Goal: Information Seeking & Learning: Learn about a topic

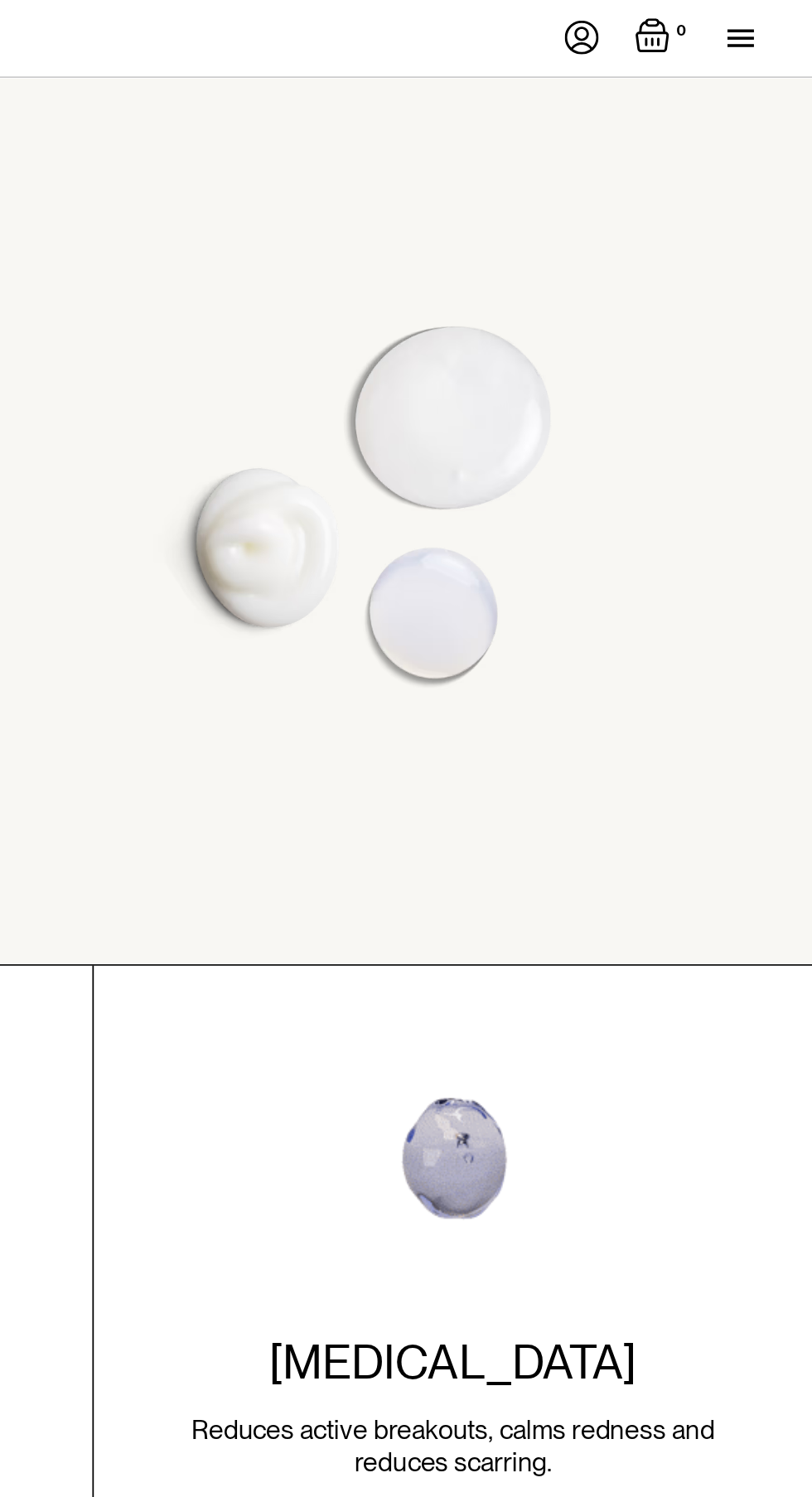
click at [774, 25] on div "menu" at bounding box center [771, 26] width 15 height 2
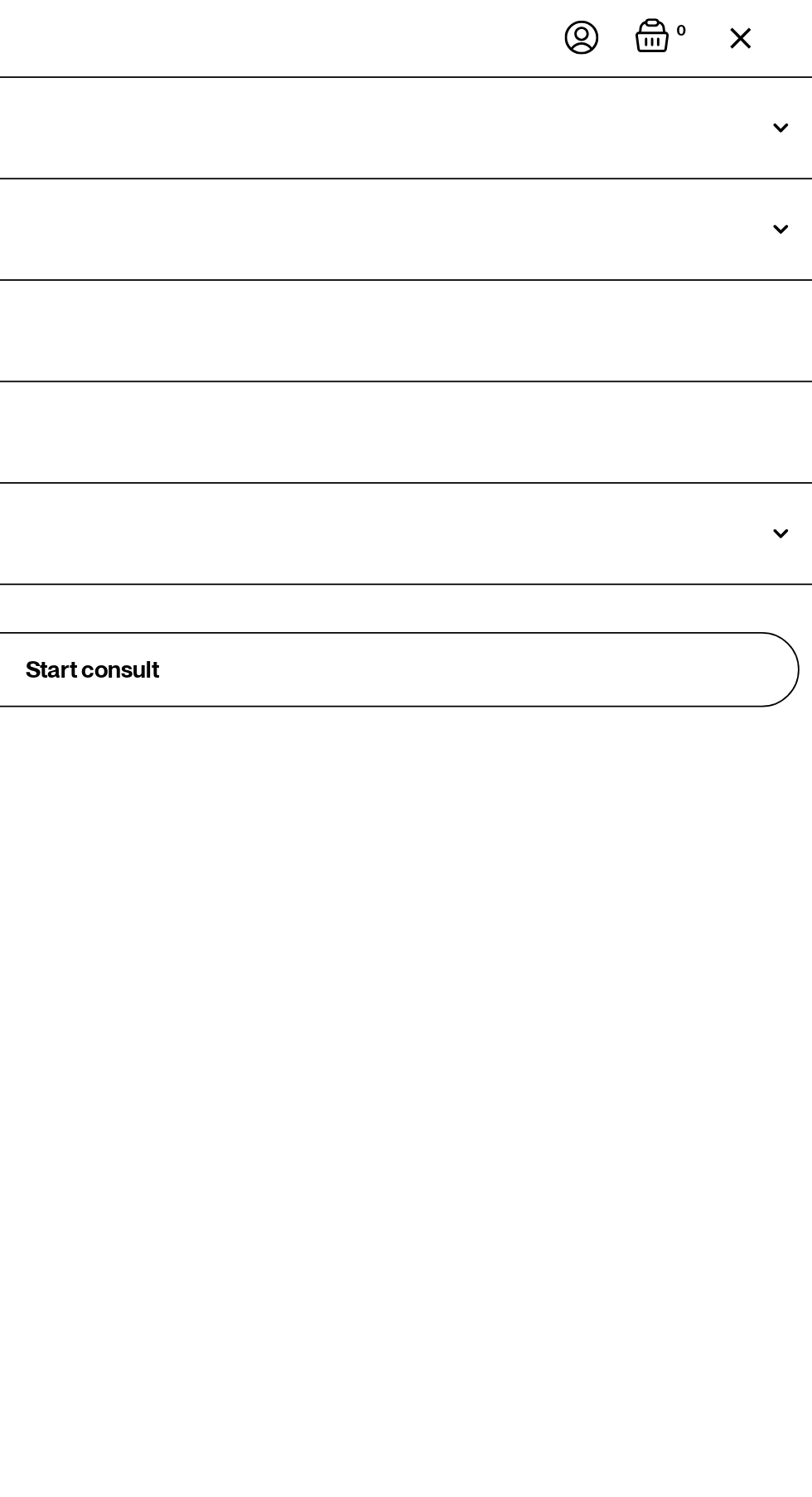
click at [785, 27] on div "menu" at bounding box center [778, 22] width 28 height 43
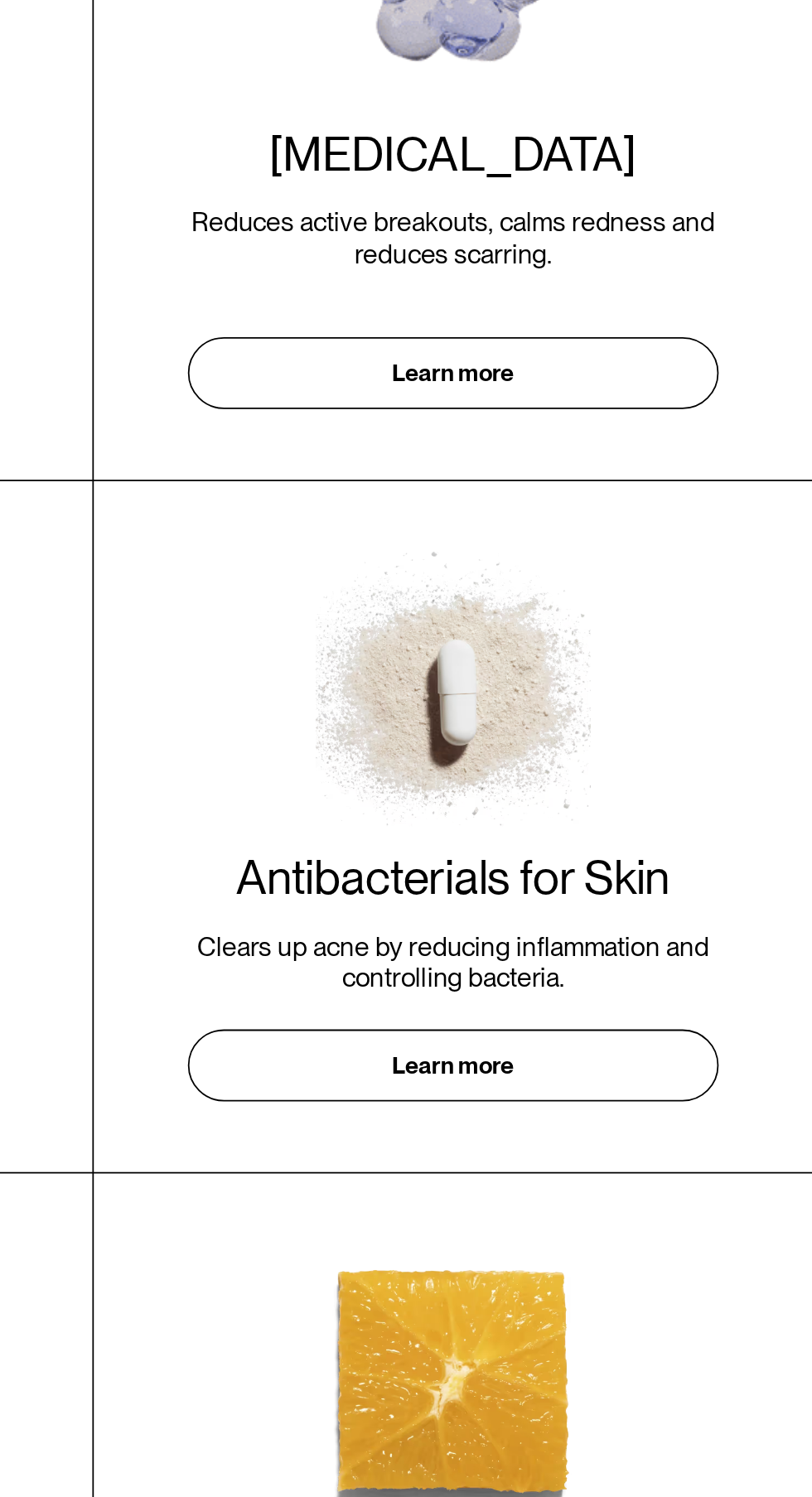
scroll to position [28, 0]
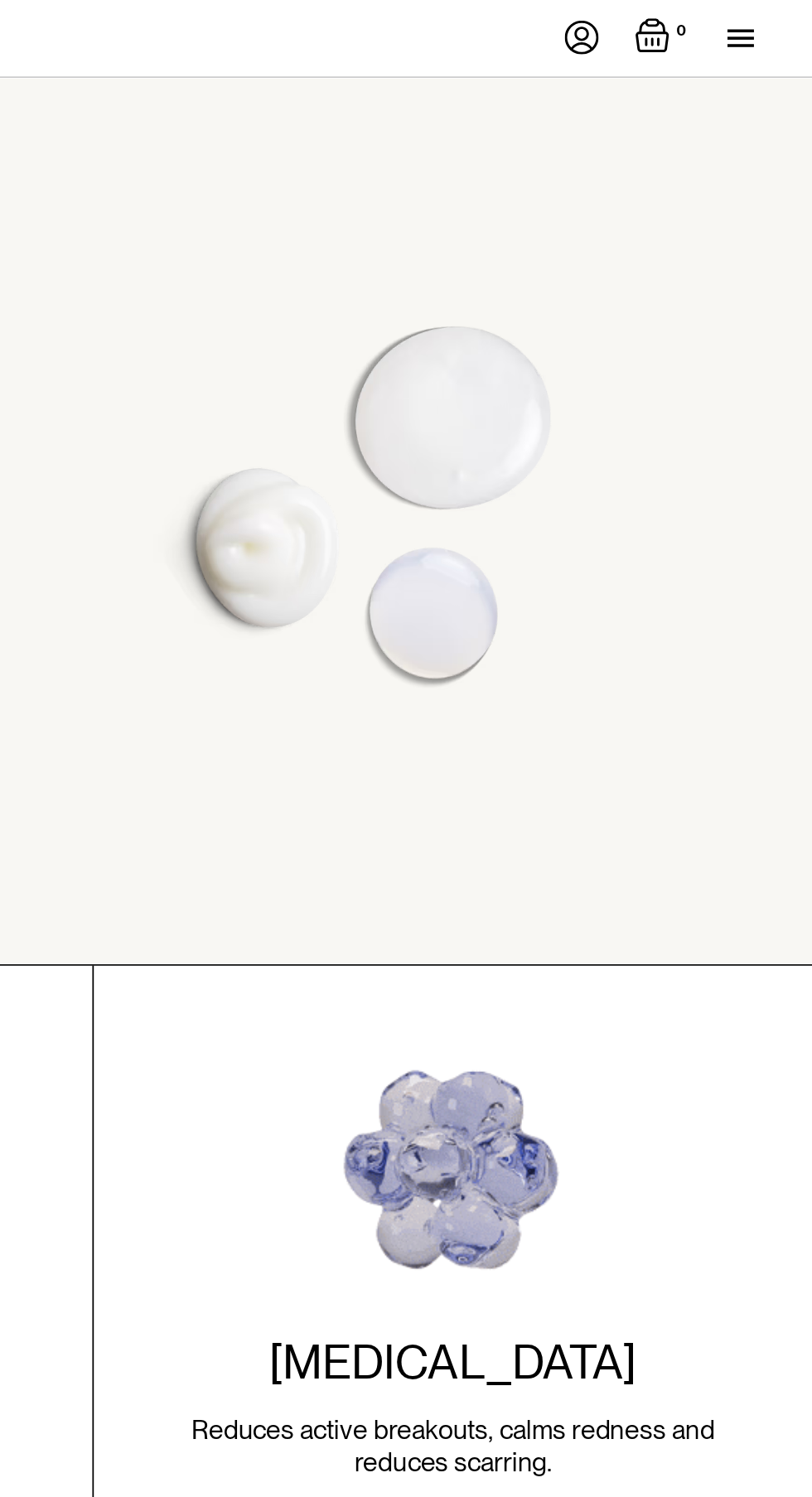
click at [790, 21] on div "menu" at bounding box center [778, 22] width 28 height 43
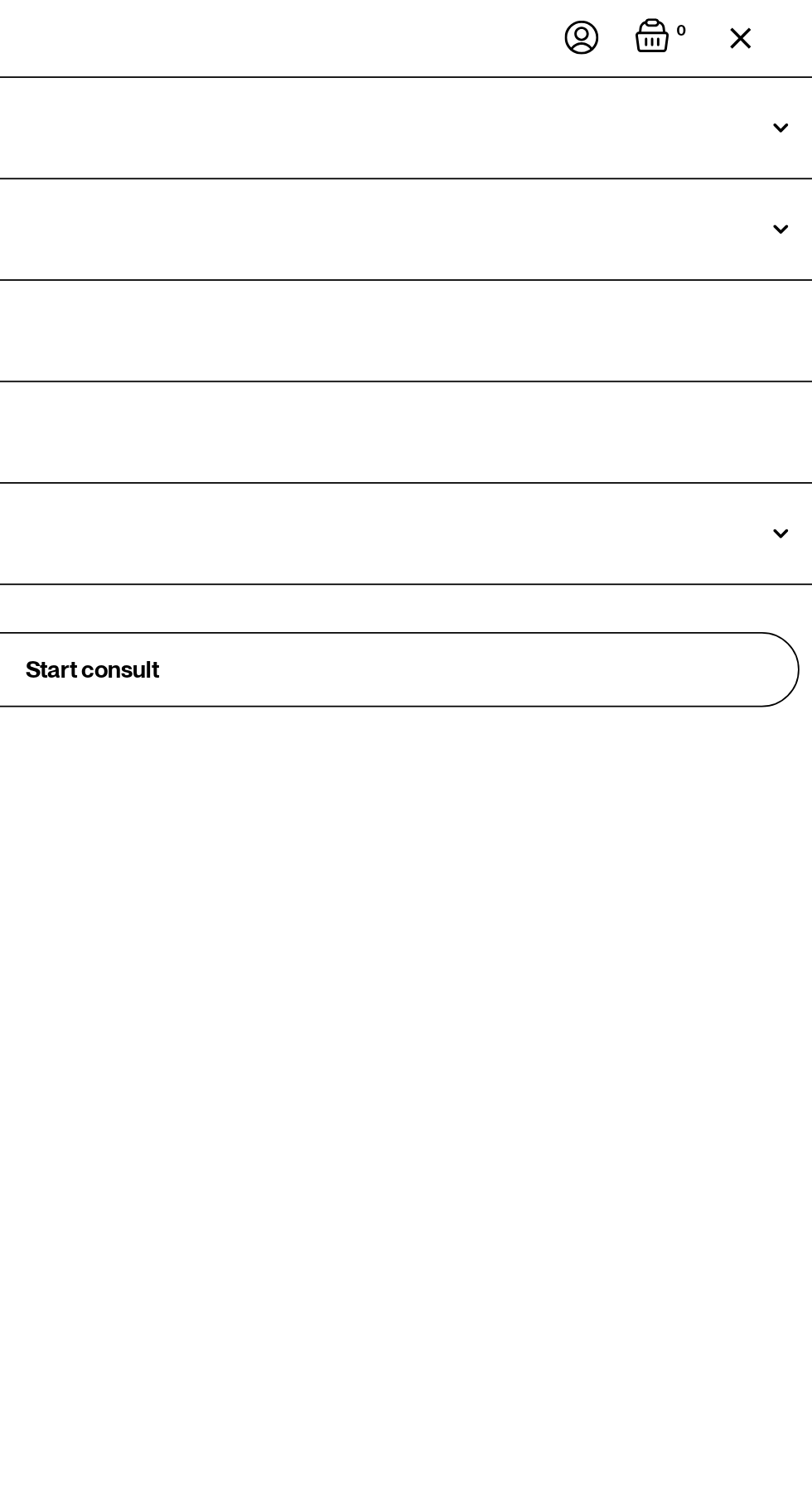
scroll to position [0, 0]
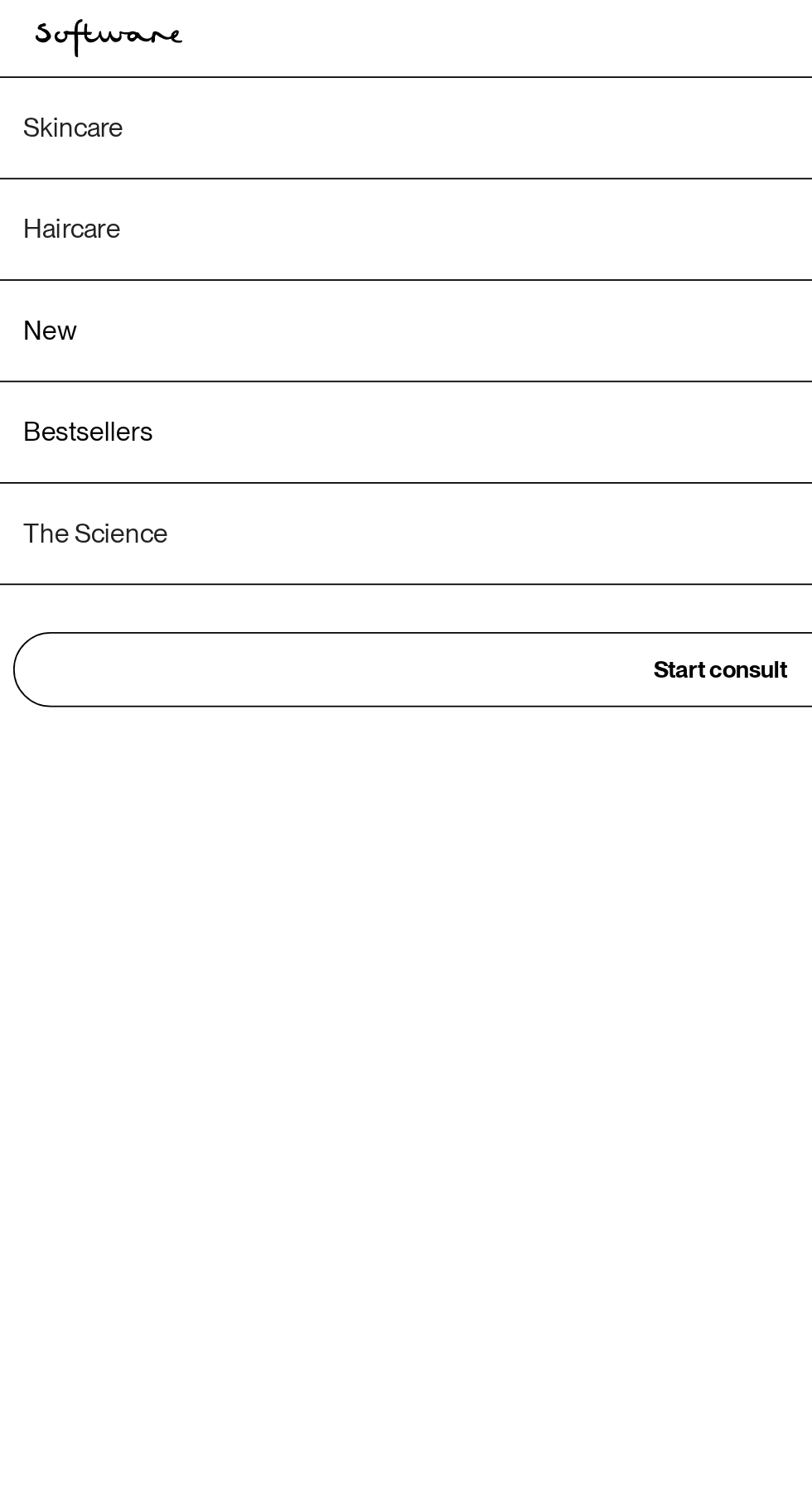
click at [89, 56] on div "Skincare" at bounding box center [406, 72] width 812 height 56
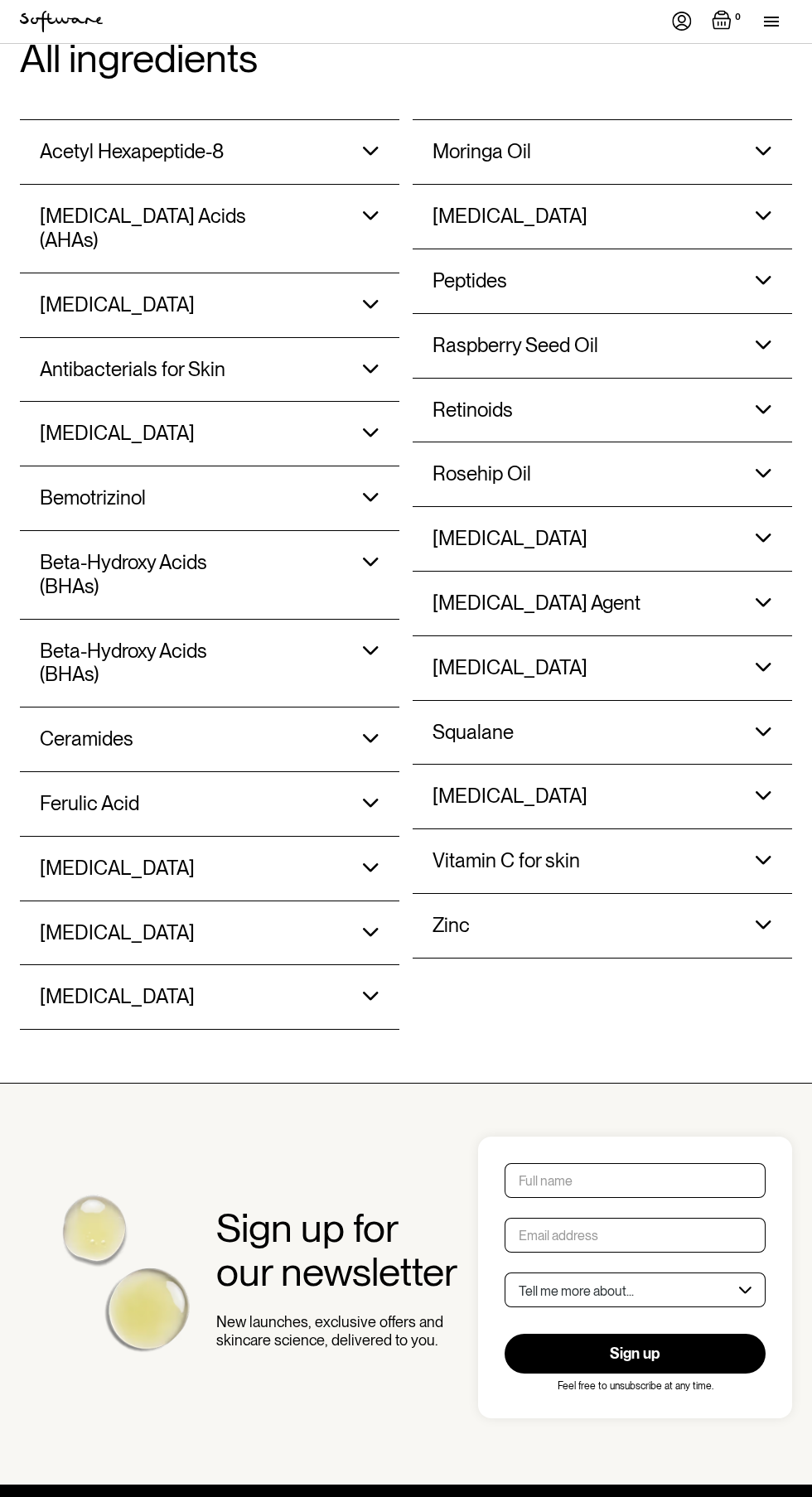
scroll to position [1689, 0]
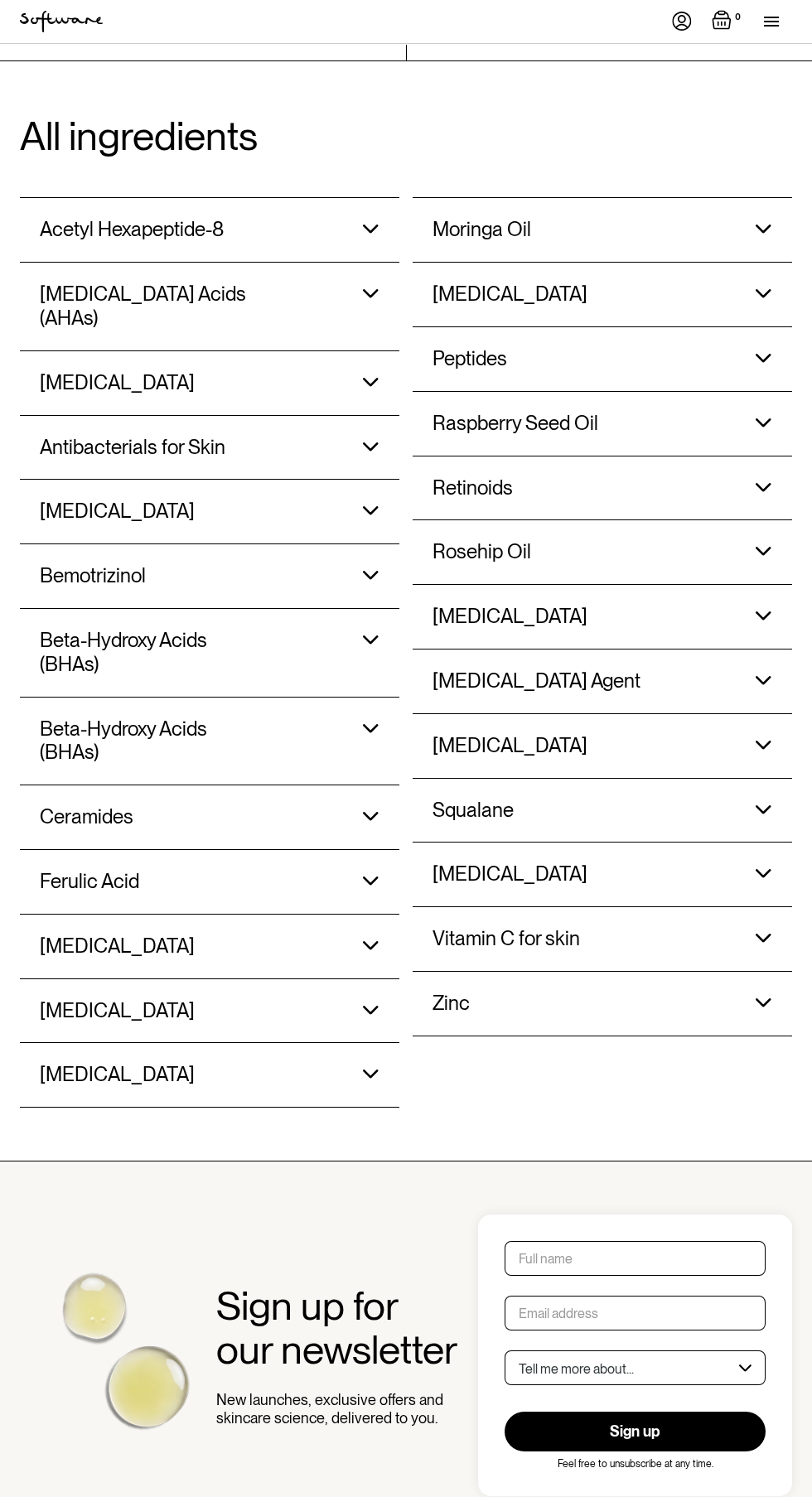
click at [293, 261] on div "Ceramides" at bounding box center [167, 230] width 255 height 63
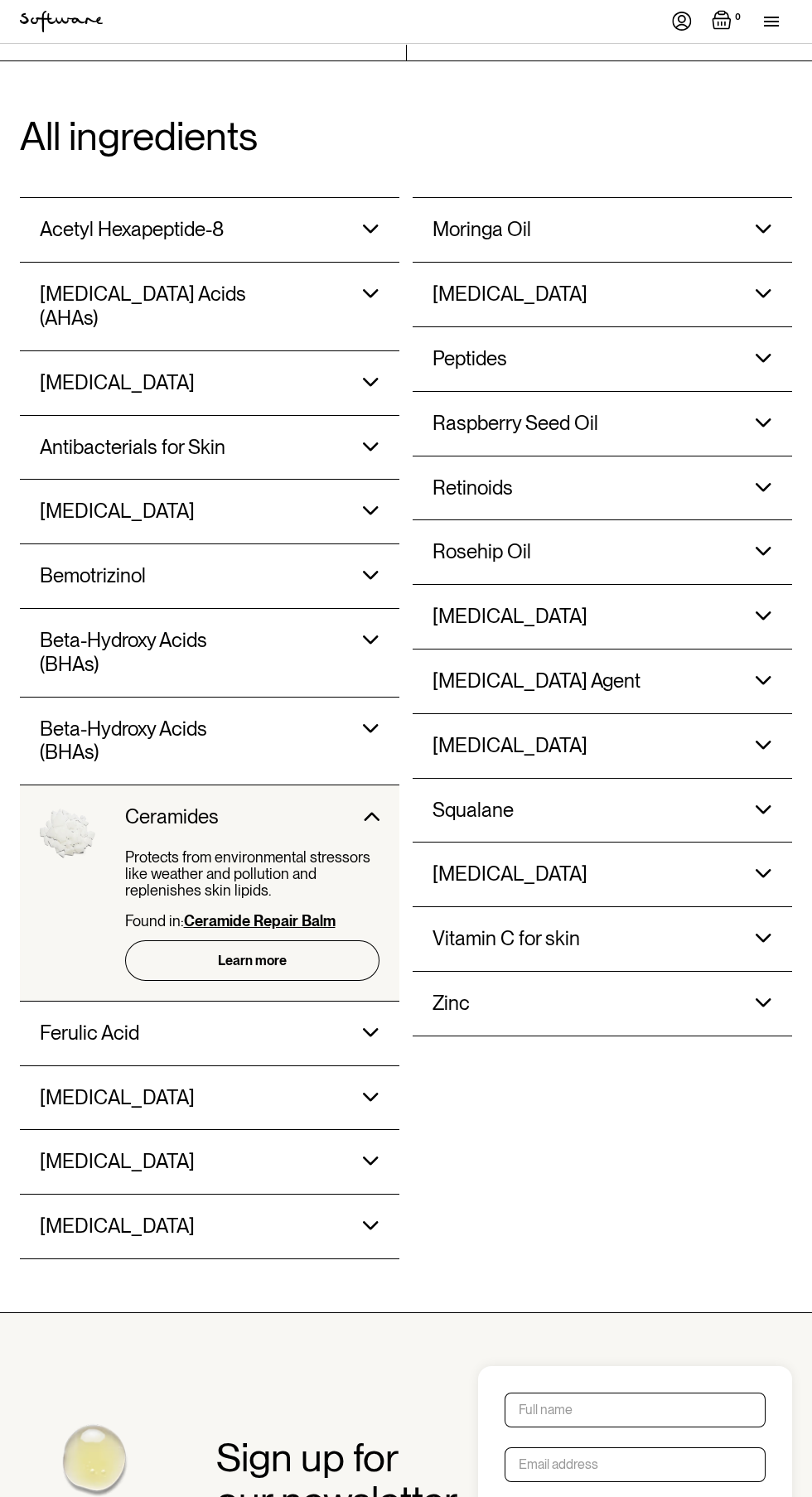
click at [283, 261] on div "Ceramides" at bounding box center [167, 230] width 255 height 63
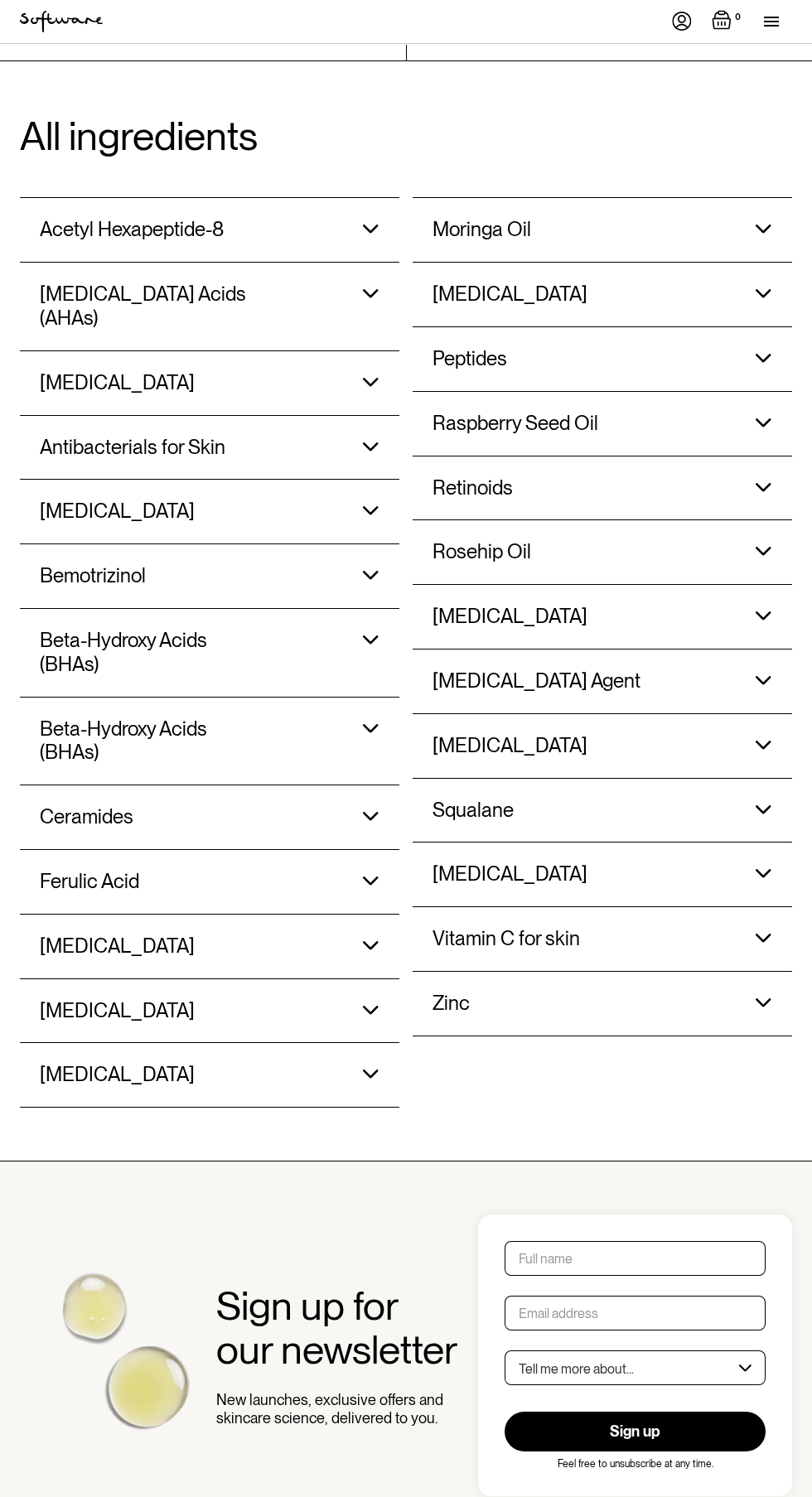
click at [258, 261] on div "Ceramides" at bounding box center [167, 230] width 255 height 63
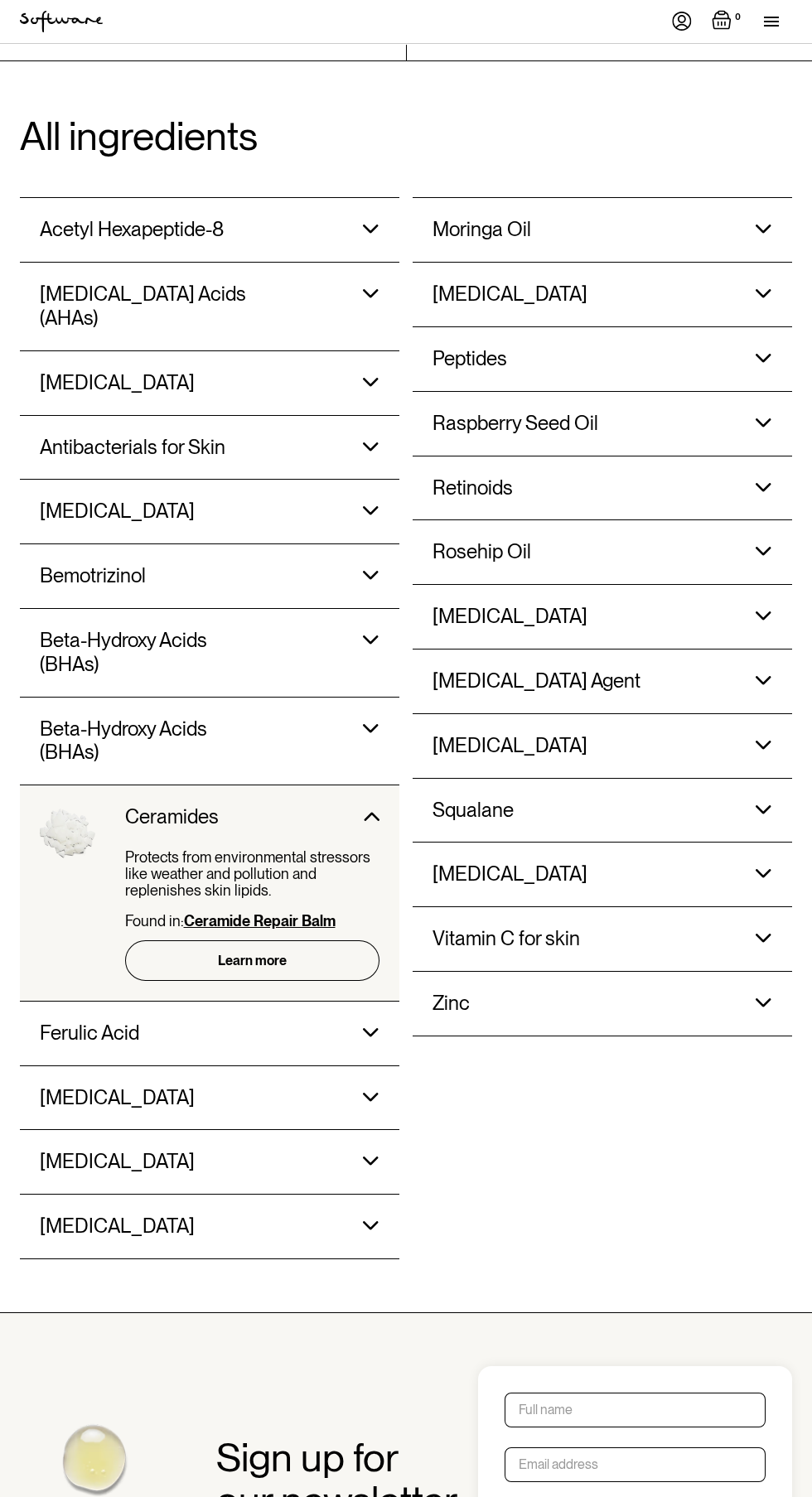
click at [318, 966] on link "Learn more" at bounding box center [252, 961] width 255 height 41
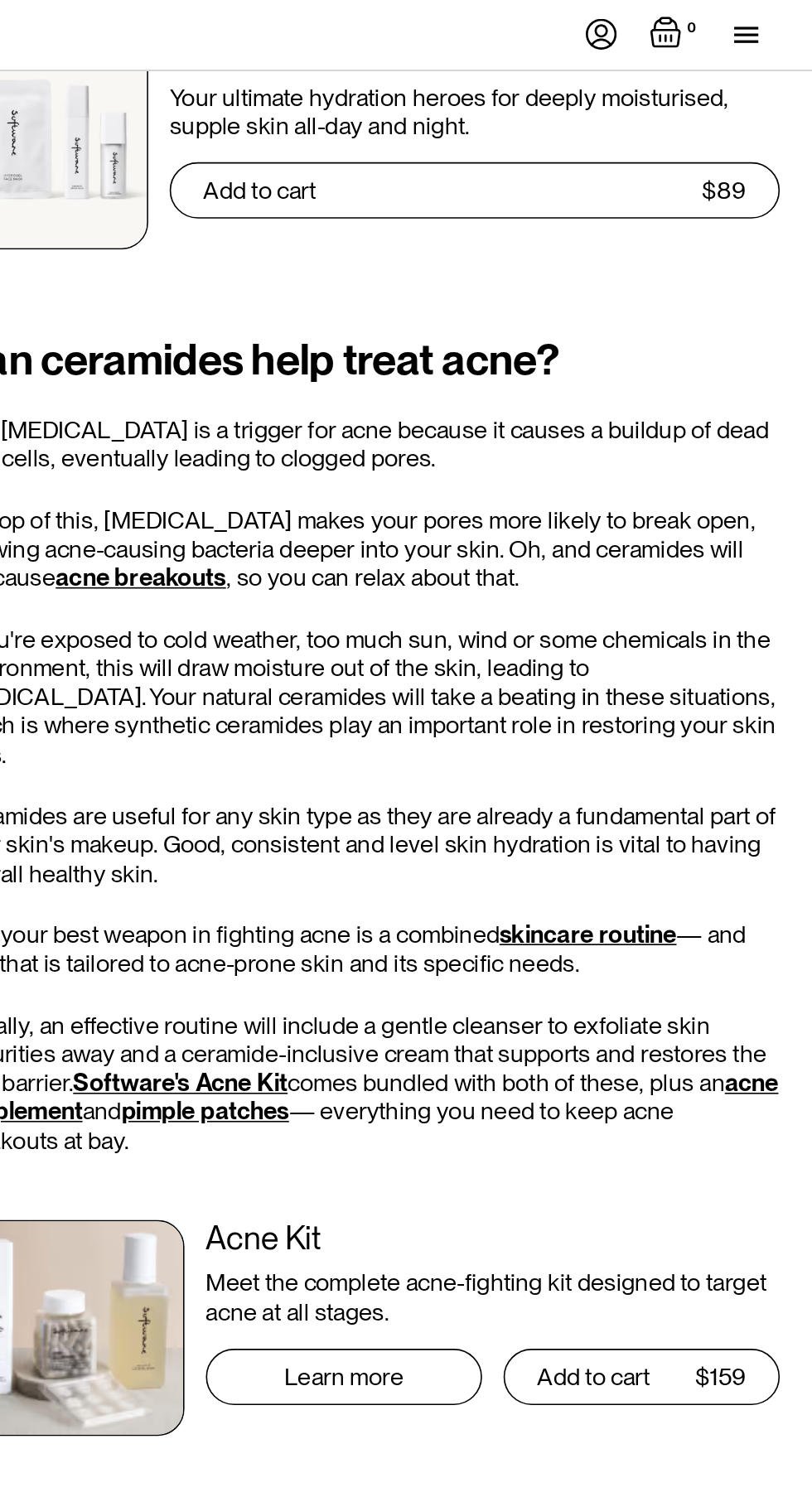
scroll to position [2689, 0]
